Goal: Transaction & Acquisition: Register for event/course

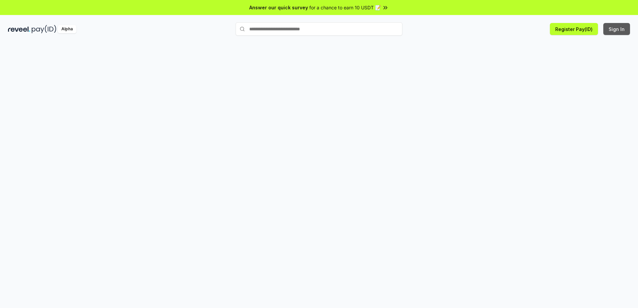
click at [612, 28] on button "Sign In" at bounding box center [616, 29] width 27 height 12
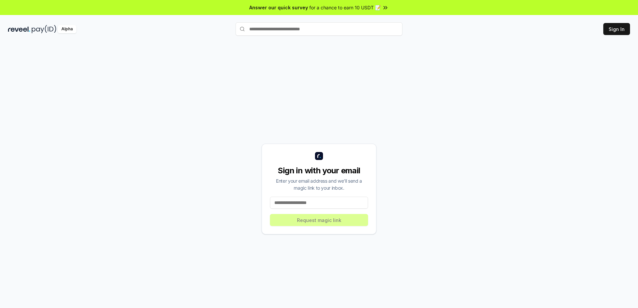
click at [318, 200] on input at bounding box center [319, 203] width 98 height 12
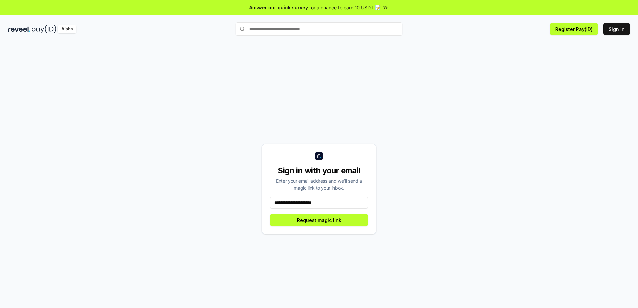
type input "**********"
click at [324, 224] on button "Request magic link" at bounding box center [319, 220] width 98 height 12
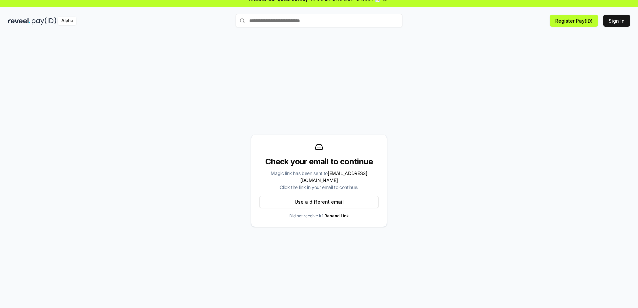
scroll to position [19, 0]
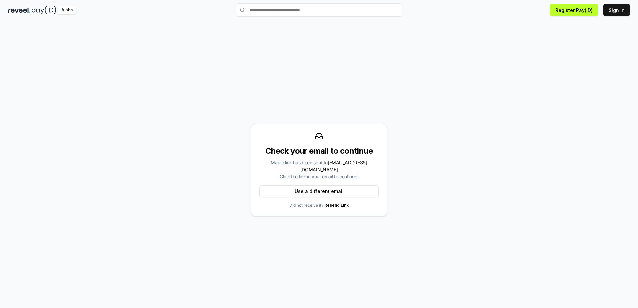
click at [412, 217] on div "Check your email to continue Magic link has been sent to finalbei.wen@gmail.com…" at bounding box center [319, 170] width 622 height 276
click at [339, 203] on link "Resend Link" at bounding box center [336, 205] width 24 height 5
click at [329, 185] on button "Use a different email" at bounding box center [318, 191] width 119 height 12
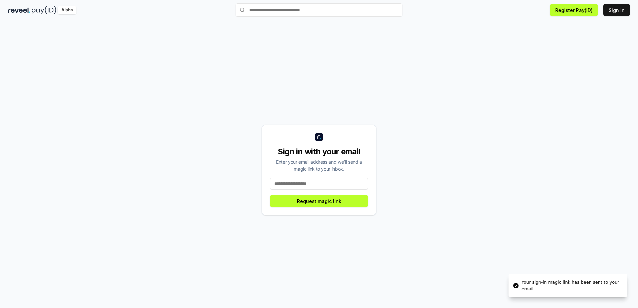
click at [319, 181] on input at bounding box center [319, 184] width 98 height 12
type input "**********"
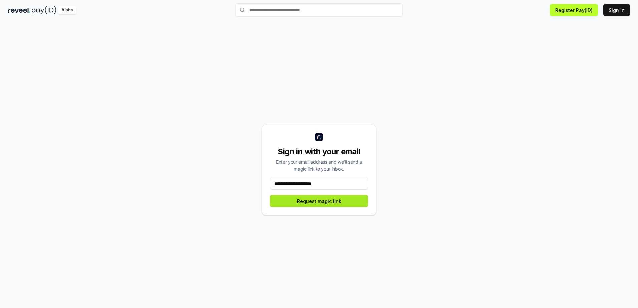
drag, startPoint x: 314, startPoint y: 198, endPoint x: 324, endPoint y: 204, distance: 11.4
click at [314, 198] on button "Request magic link" at bounding box center [319, 201] width 98 height 12
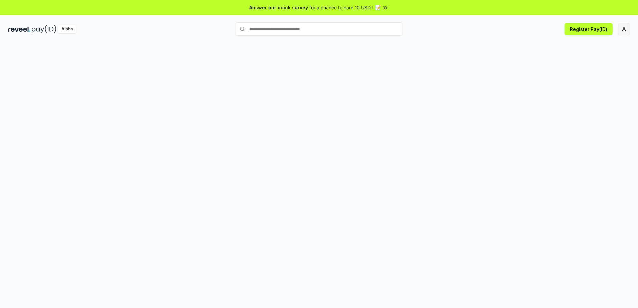
click at [623, 31] on html "Answer our quick survey for a chance to earn 10 USDT 📝 Alpha Register Pay(ID)" at bounding box center [319, 154] width 638 height 308
click at [585, 59] on div "Connect Wallet" at bounding box center [592, 64] width 74 height 11
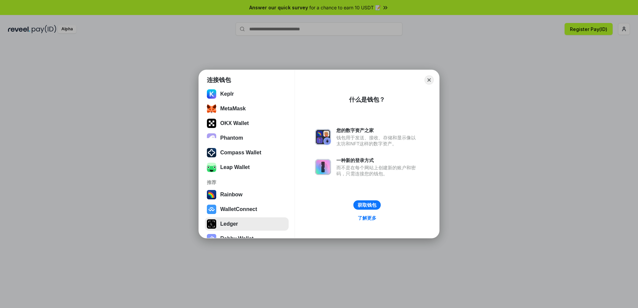
scroll to position [56, 0]
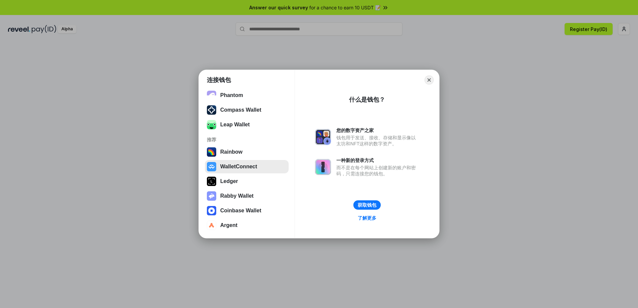
click at [245, 166] on button "WalletConnect" at bounding box center [247, 166] width 84 height 13
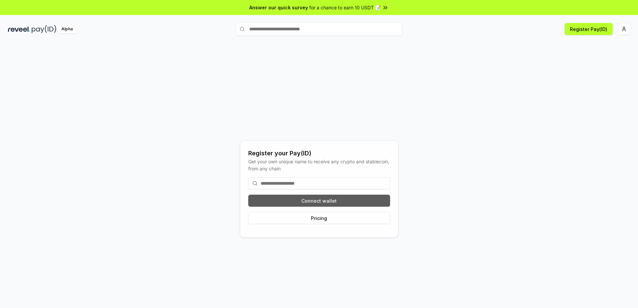
click at [329, 202] on button "Connect wallet" at bounding box center [319, 201] width 142 height 12
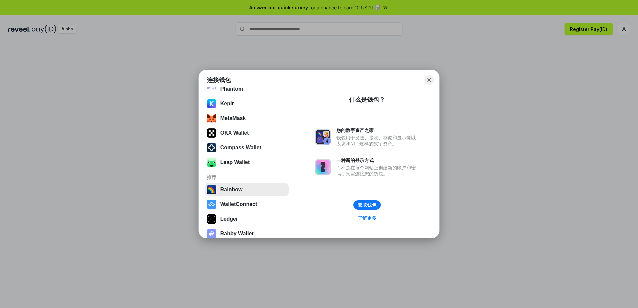
scroll to position [56, 0]
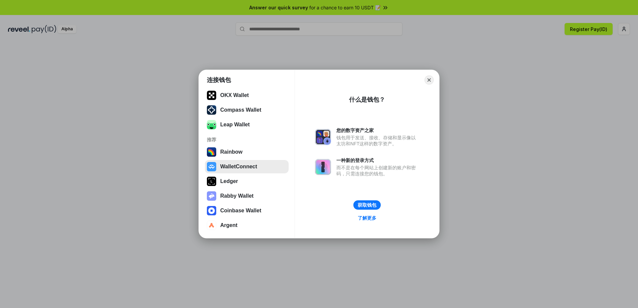
click at [248, 168] on button "WalletConnect" at bounding box center [247, 166] width 84 height 13
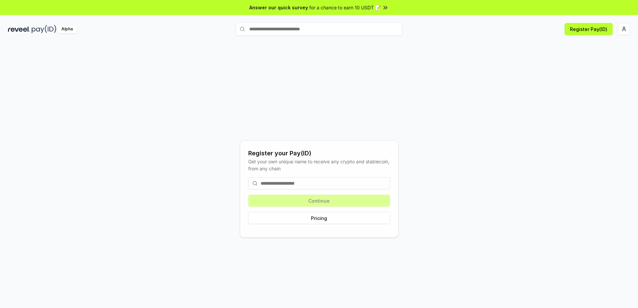
click at [481, 67] on div "Register your Pay(ID) Get your own unique name to receive any crypto and stable…" at bounding box center [319, 189] width 622 height 276
click at [312, 186] on input at bounding box center [319, 183] width 142 height 12
click at [290, 184] on input at bounding box center [319, 183] width 142 height 12
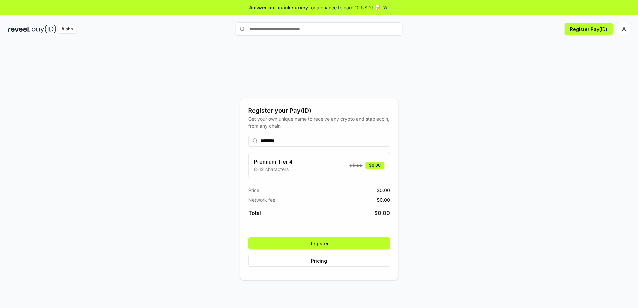
type input "********"
click at [330, 242] on button "Register" at bounding box center [319, 244] width 142 height 12
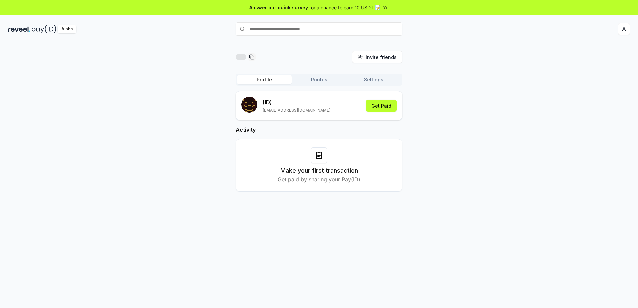
click at [334, 171] on h3 "Make your first transaction" at bounding box center [319, 170] width 78 height 9
drag, startPoint x: 334, startPoint y: 171, endPoint x: 327, endPoint y: 184, distance: 14.9
click at [327, 184] on div "Make your first transaction Get paid by sharing your Pay(ID)" at bounding box center [319, 165] width 167 height 53
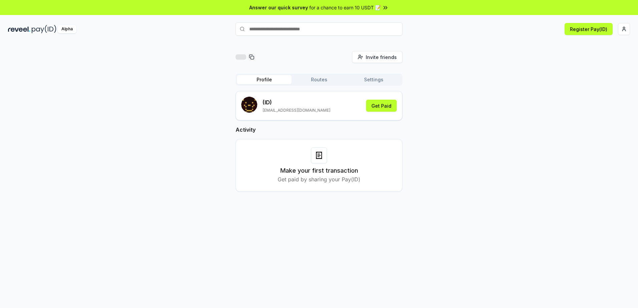
click at [319, 130] on h2 "Activity" at bounding box center [319, 130] width 167 height 8
click at [316, 79] on button "Routes" at bounding box center [319, 79] width 55 height 9
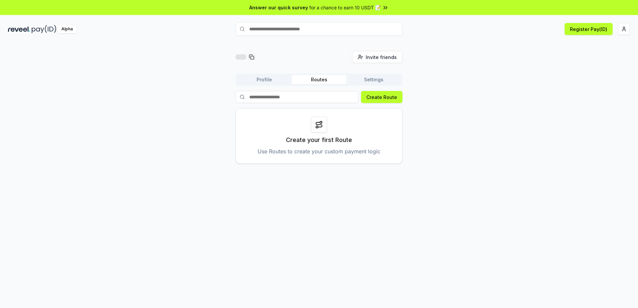
click at [276, 81] on button "Profile" at bounding box center [264, 79] width 55 height 9
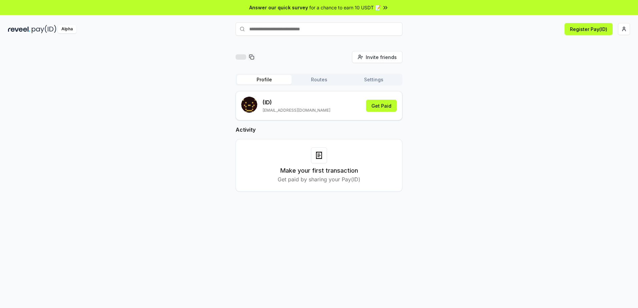
click at [333, 77] on button "Routes" at bounding box center [319, 79] width 55 height 9
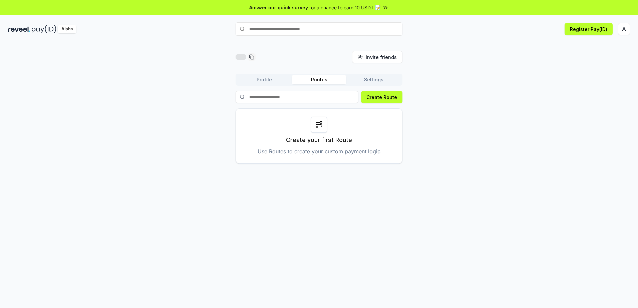
click at [372, 83] on button "Settings" at bounding box center [373, 79] width 55 height 9
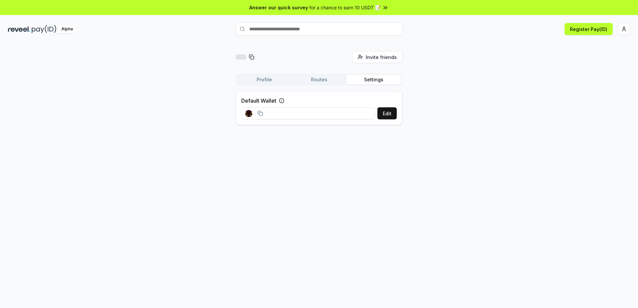
click at [262, 112] on rect at bounding box center [260, 113] width 3 height 3
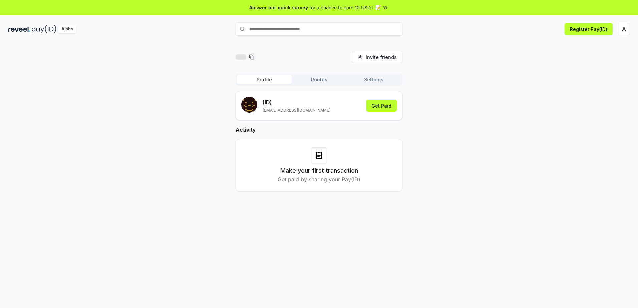
click at [271, 80] on button "Profile" at bounding box center [264, 79] width 55 height 9
click at [323, 77] on button "Routes" at bounding box center [319, 79] width 55 height 9
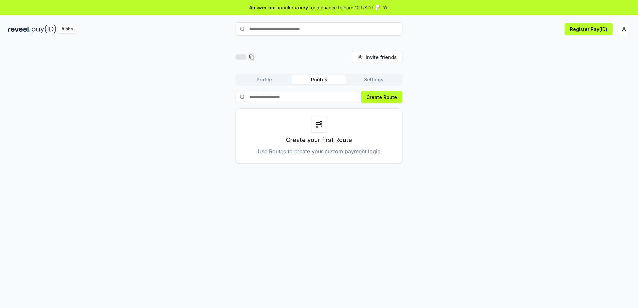
click at [371, 78] on button "Settings" at bounding box center [373, 79] width 55 height 9
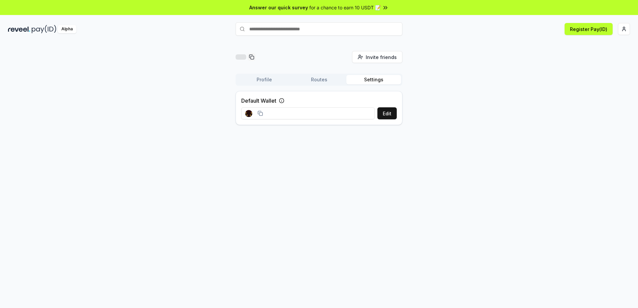
click at [271, 78] on button "Profile" at bounding box center [264, 79] width 55 height 9
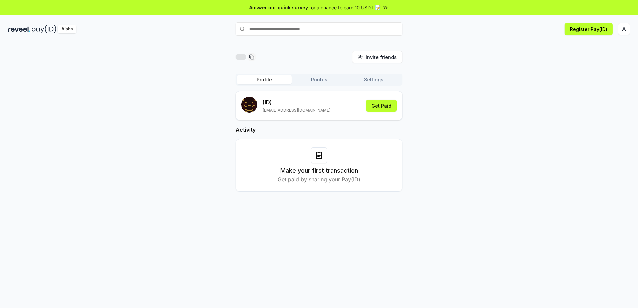
click at [178, 82] on div "Invite friends Invite Profile Routes Settings (ID) [EMAIL_ADDRESS][DOMAIN_NAME]…" at bounding box center [319, 126] width 622 height 151
